Goal: Information Seeking & Learning: Learn about a topic

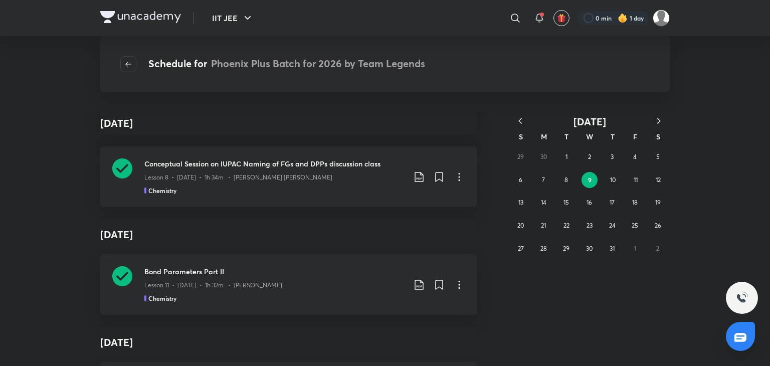
scroll to position [2601, 0]
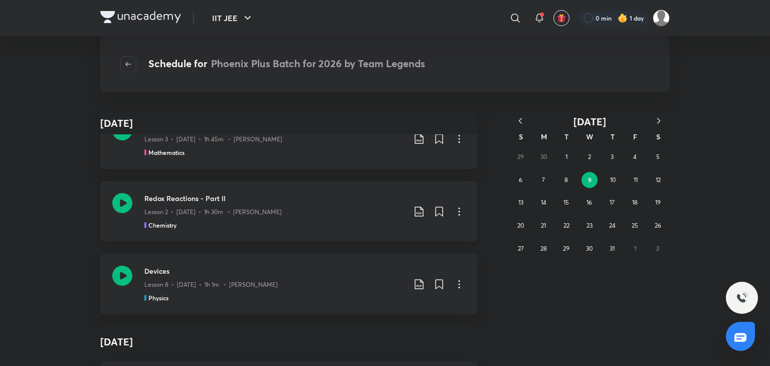
click at [120, 201] on icon at bounding box center [122, 203] width 20 height 20
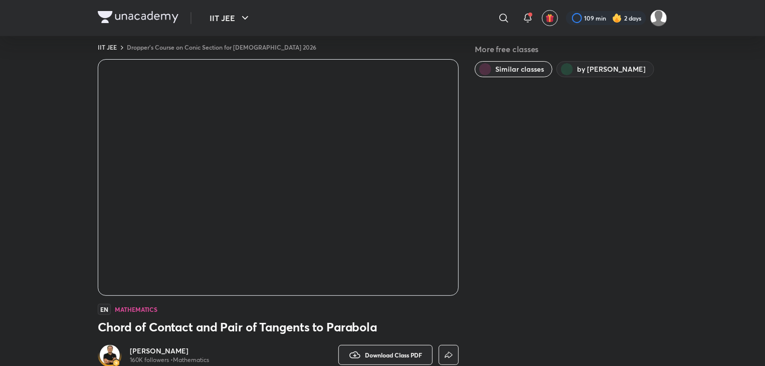
scroll to position [4, 0]
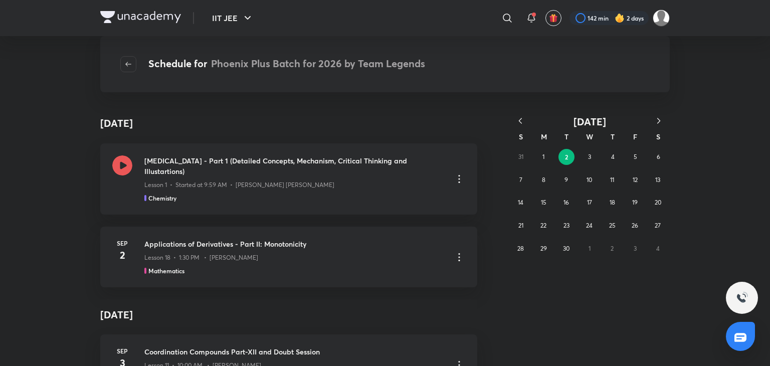
click at [520, 120] on icon "button" at bounding box center [520, 121] width 10 height 10
click at [523, 118] on icon "button" at bounding box center [520, 121] width 10 height 10
click at [583, 177] on button "9" at bounding box center [589, 180] width 16 height 16
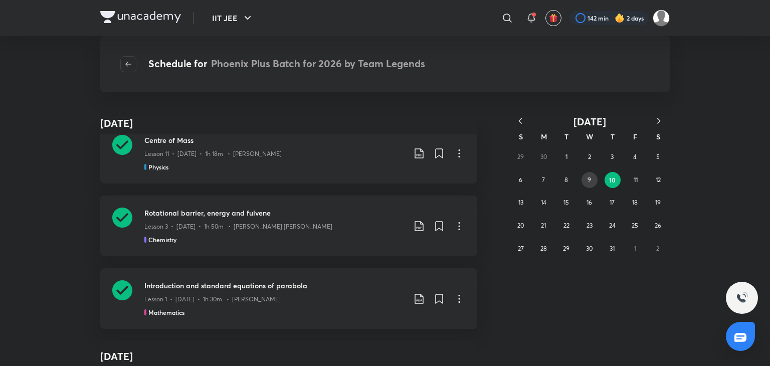
scroll to position [8220, 0]
